Goal: Information Seeking & Learning: Learn about a topic

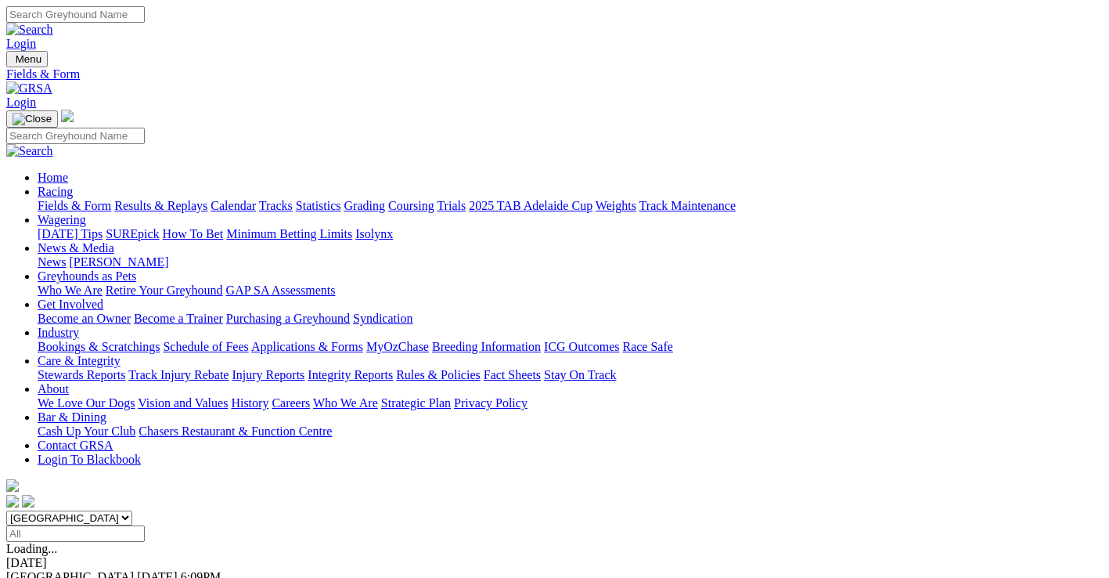
scroll to position [226, 0]
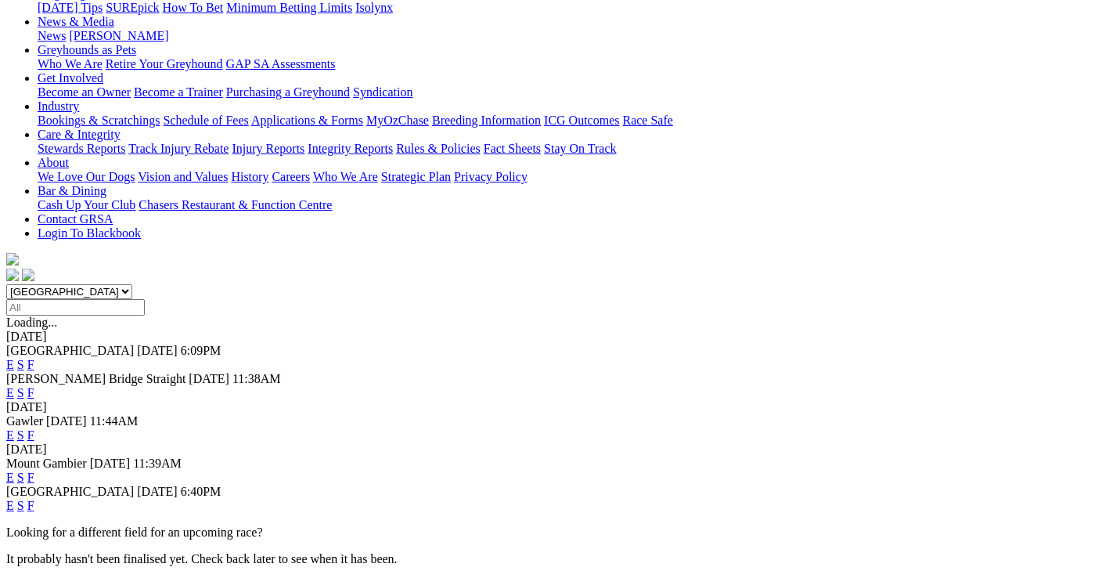
click at [34, 499] on link "F" at bounding box center [30, 505] width 7 height 13
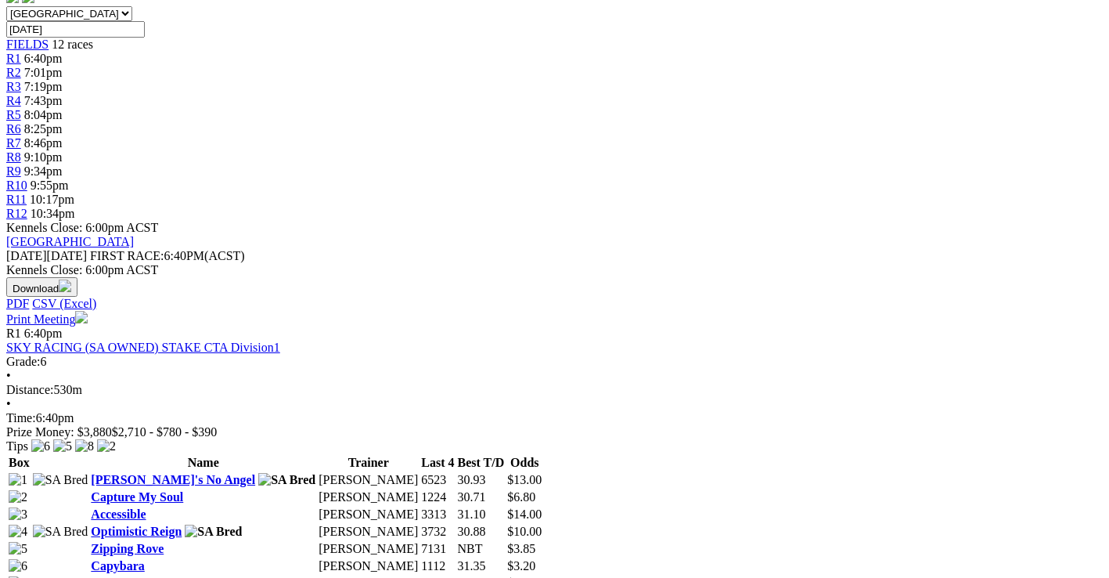
scroll to position [548, 0]
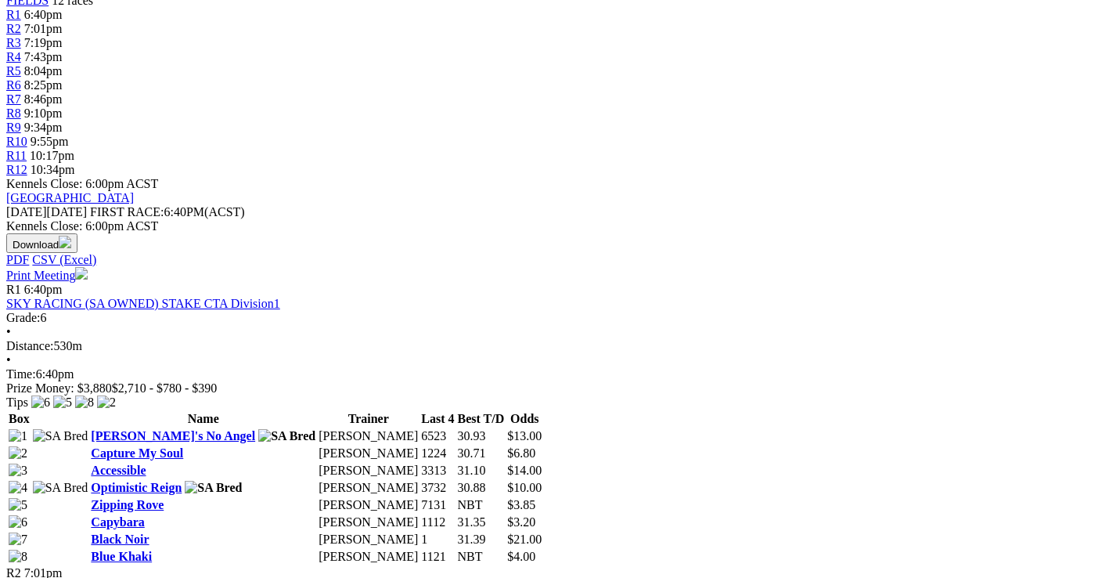
click at [145, 532] on link "Black Noir" at bounding box center [120, 538] width 58 height 13
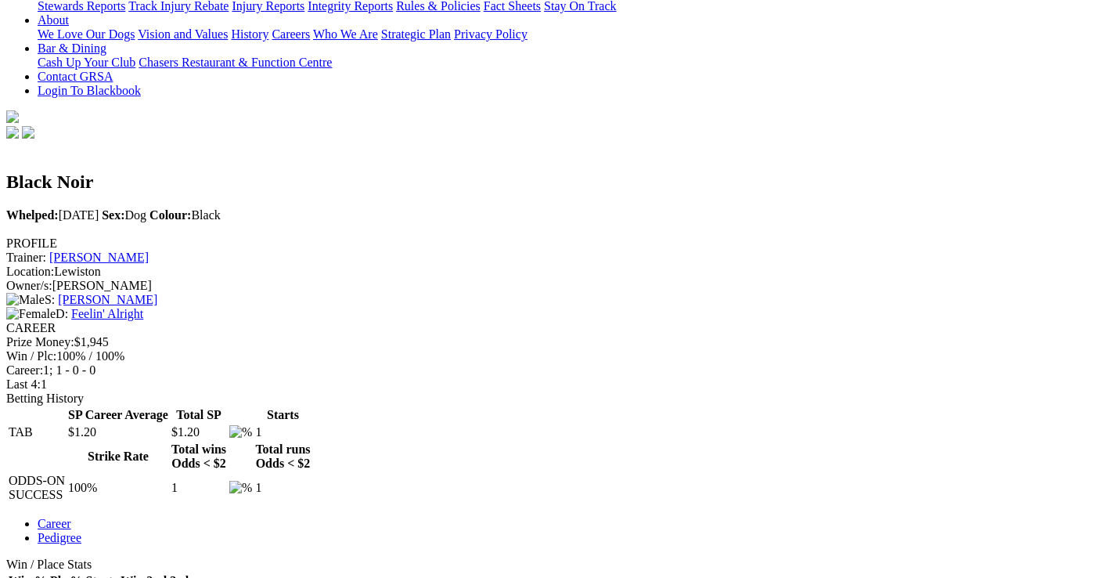
scroll to position [391, 0]
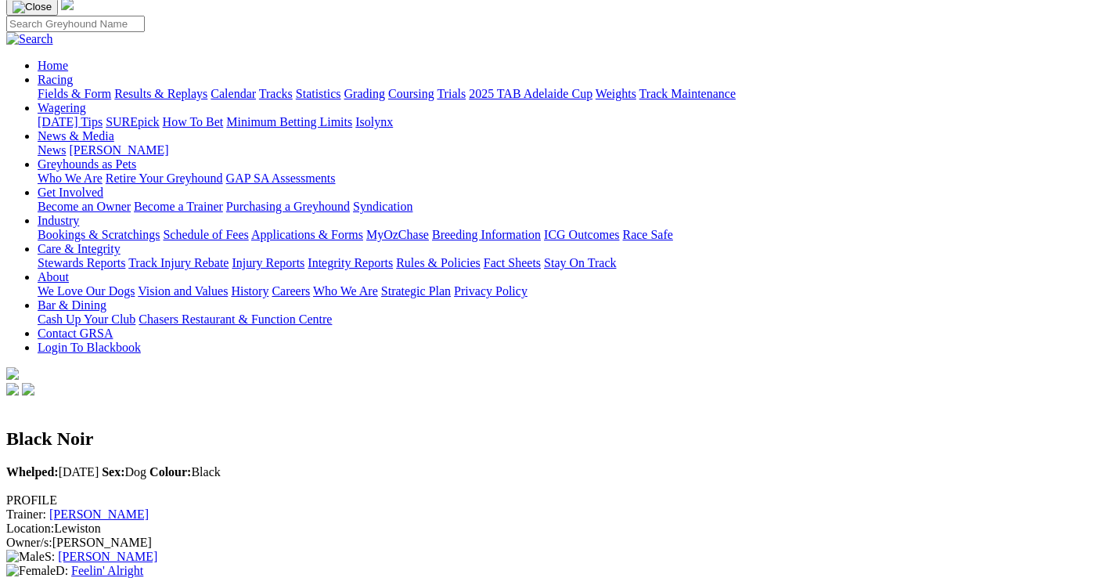
scroll to position [78, 0]
